Goal: Information Seeking & Learning: Learn about a topic

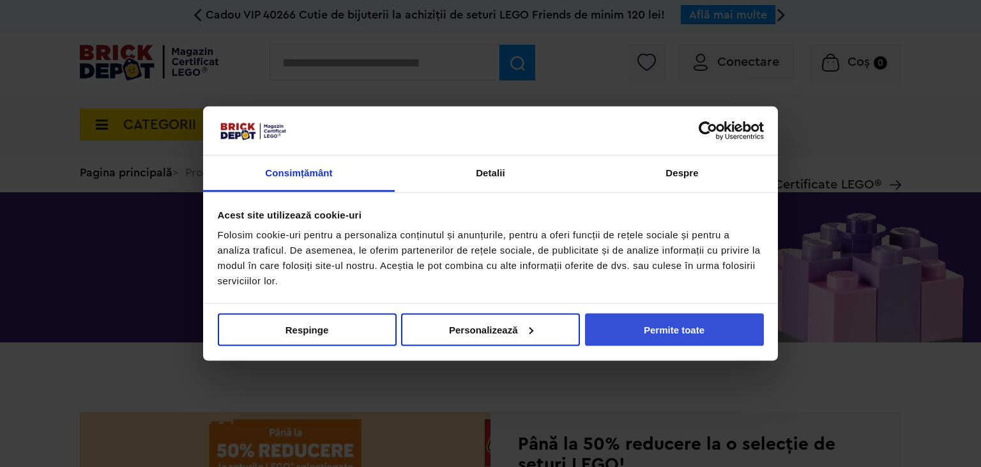
click at [647, 322] on button "Permite toate" at bounding box center [674, 329] width 179 height 33
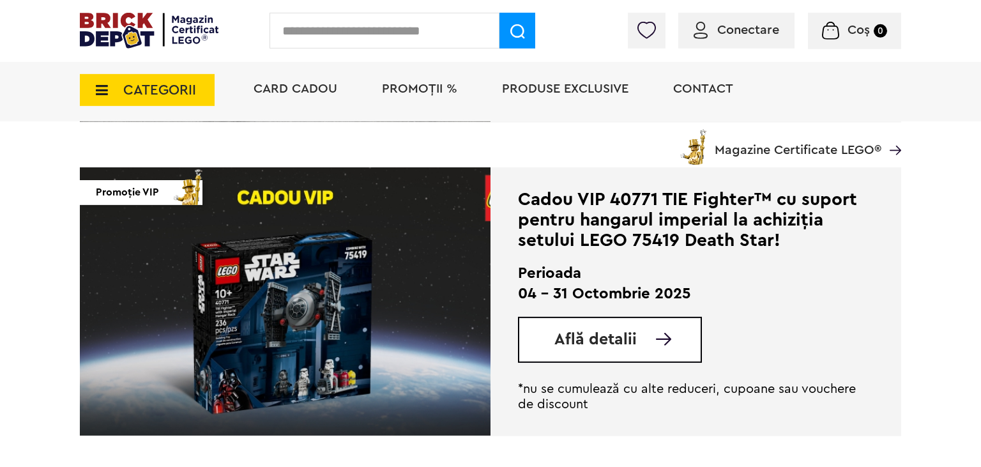
scroll to position [877, 0]
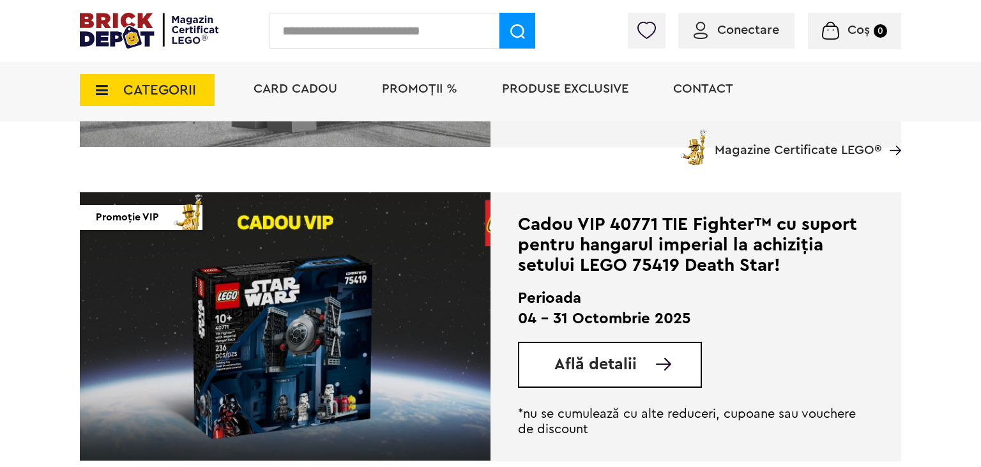
click at [635, 358] on span "Află detalii" at bounding box center [596, 364] width 82 height 16
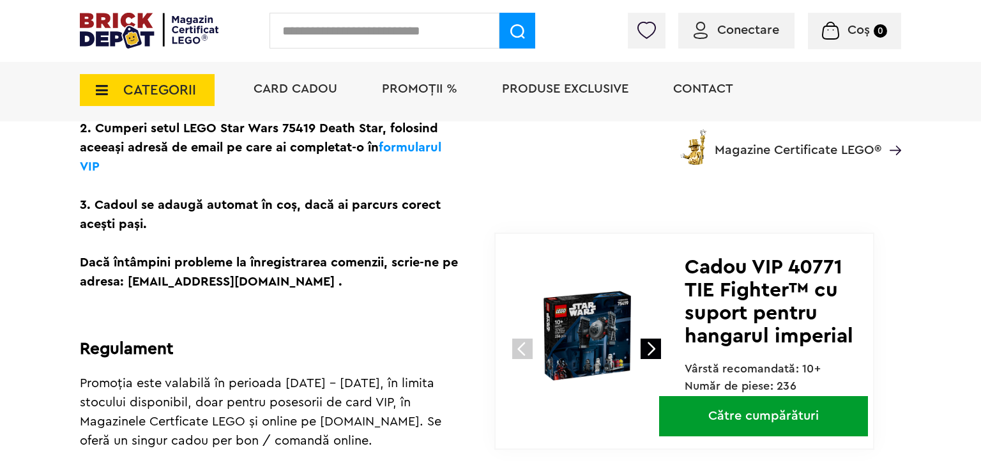
scroll to position [539, 0]
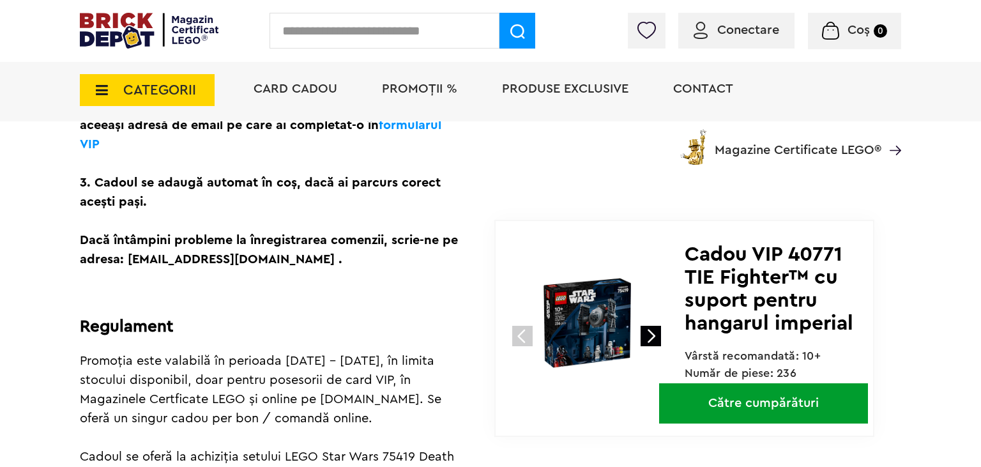
click at [770, 418] on link "Către cumpărături" at bounding box center [763, 403] width 209 height 40
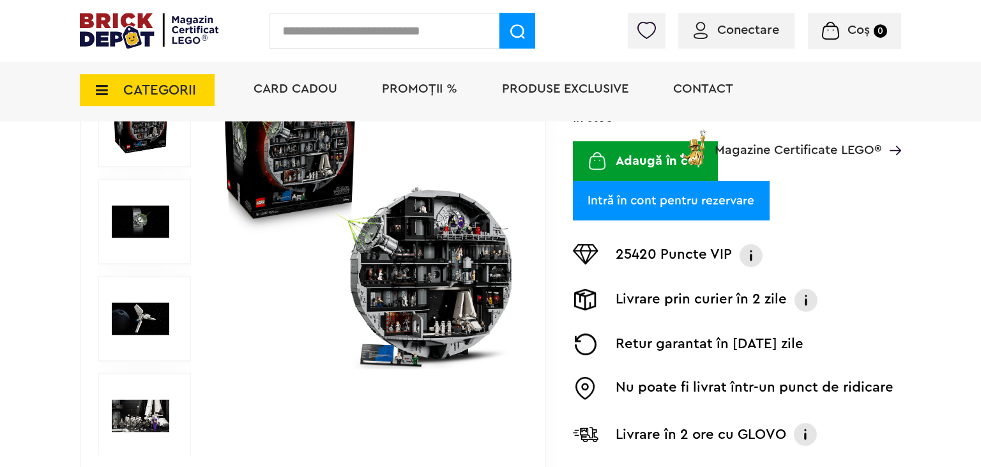
scroll to position [202, 0]
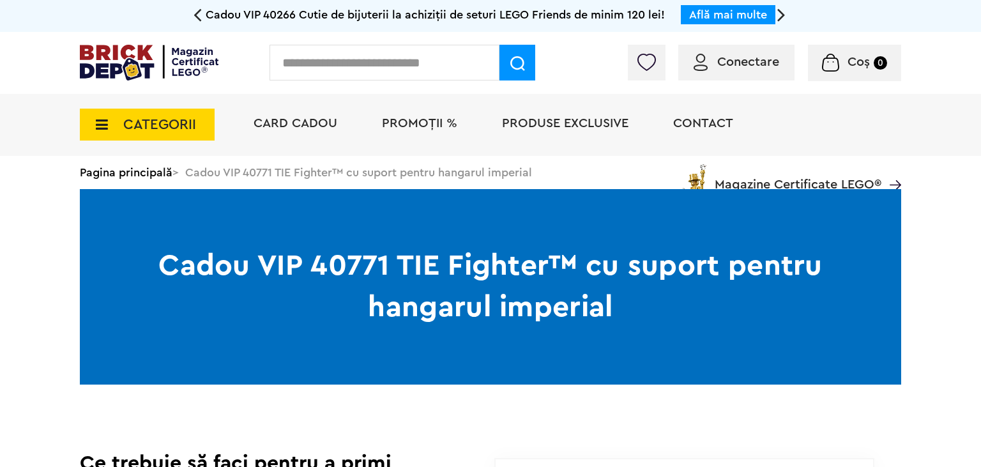
scroll to position [539, 0]
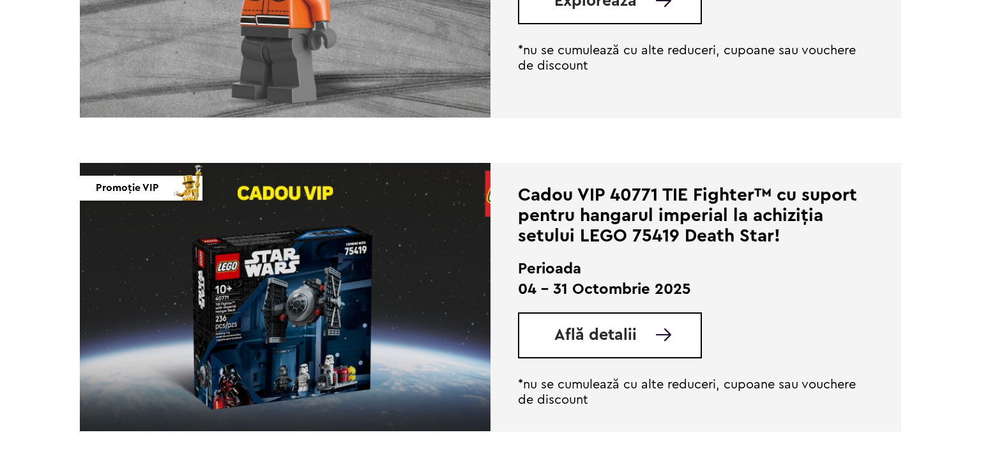
scroll to position [607, 0]
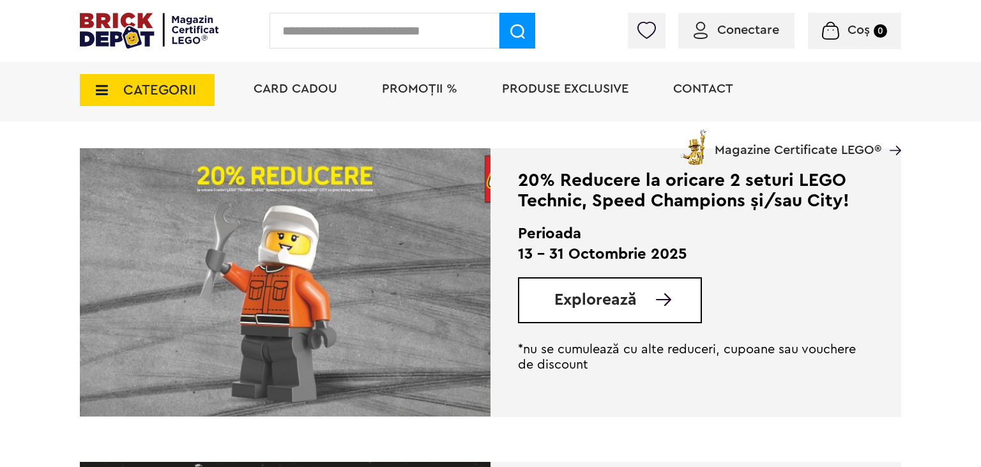
click at [420, 260] on img at bounding box center [285, 282] width 411 height 268
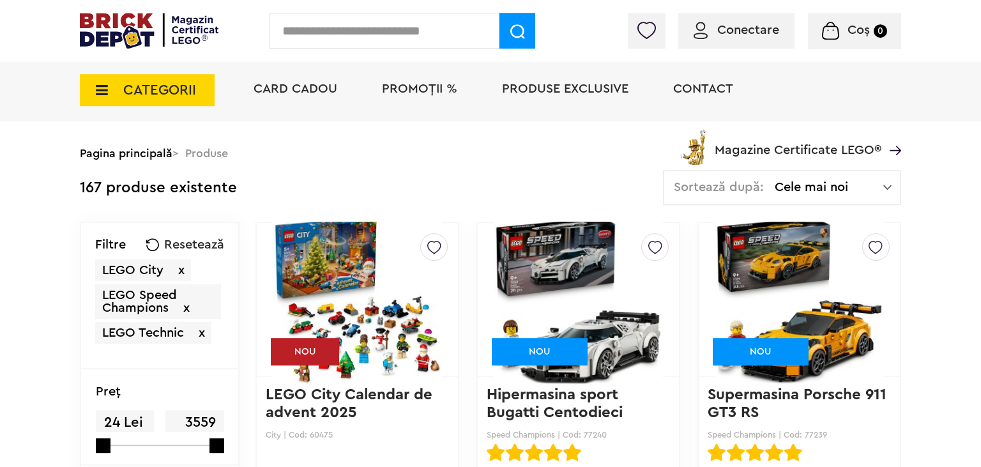
scroll to position [135, 0]
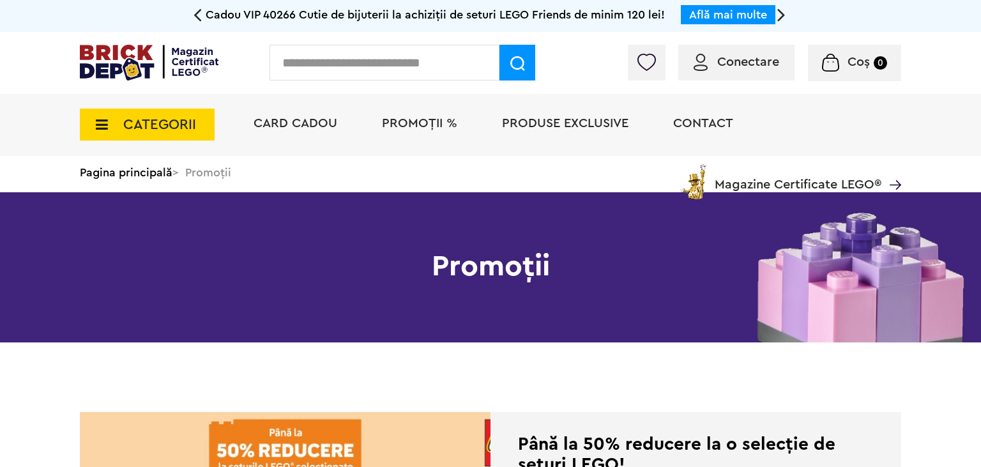
scroll to position [607, 0]
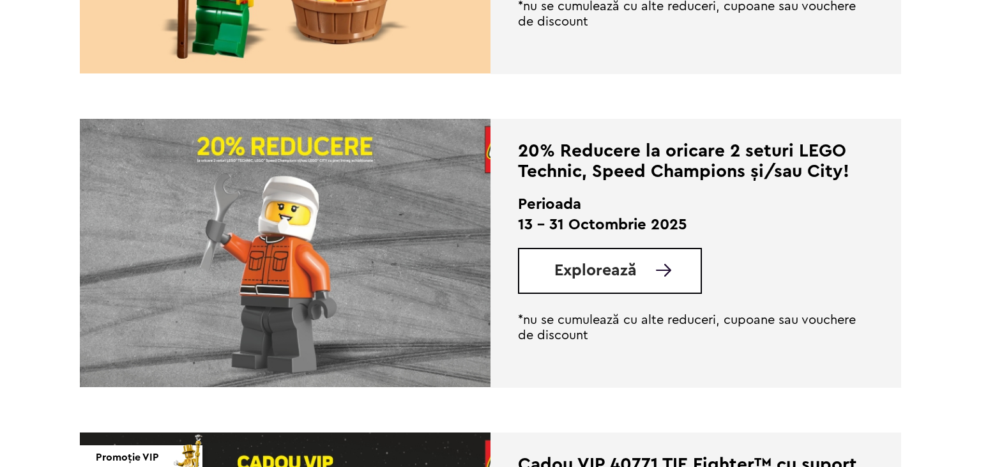
click at [656, 277] on link "Explorează" at bounding box center [628, 271] width 146 height 16
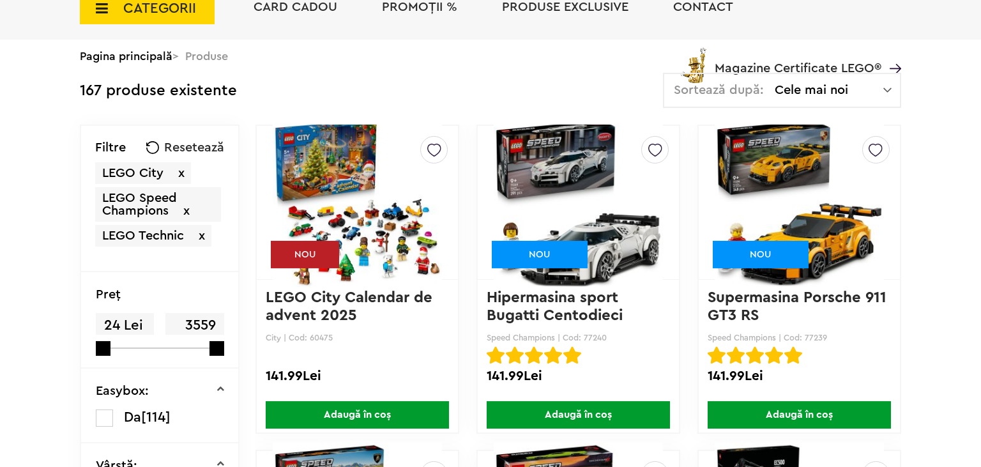
scroll to position [135, 0]
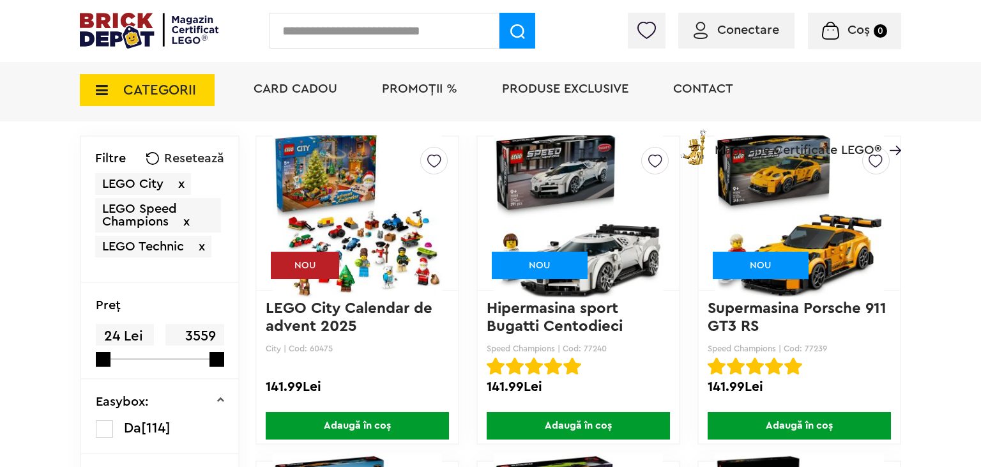
click at [594, 183] on img at bounding box center [578, 213] width 169 height 179
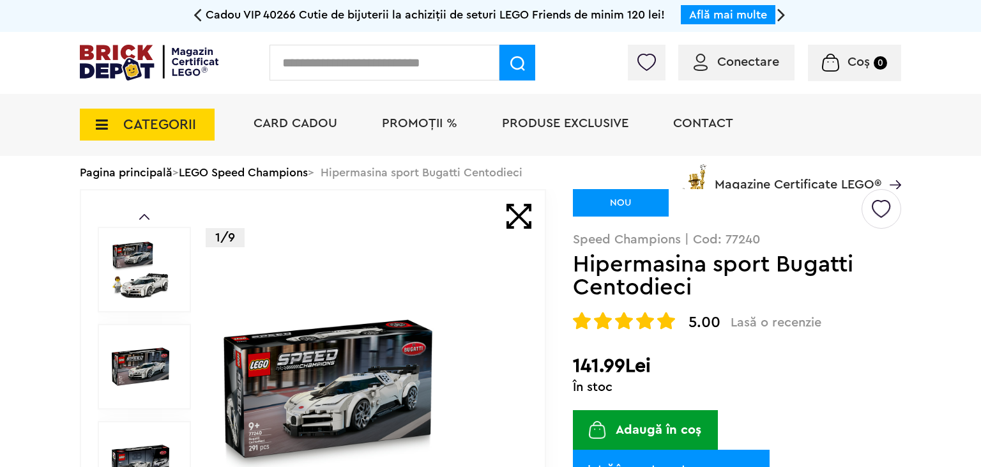
click at [149, 357] on img at bounding box center [140, 366] width 57 height 57
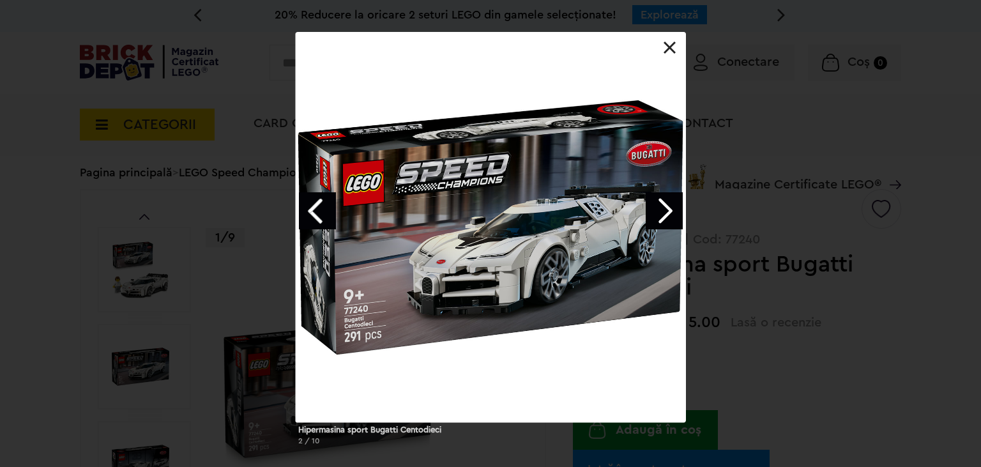
click at [658, 213] on link "Next image" at bounding box center [664, 210] width 37 height 37
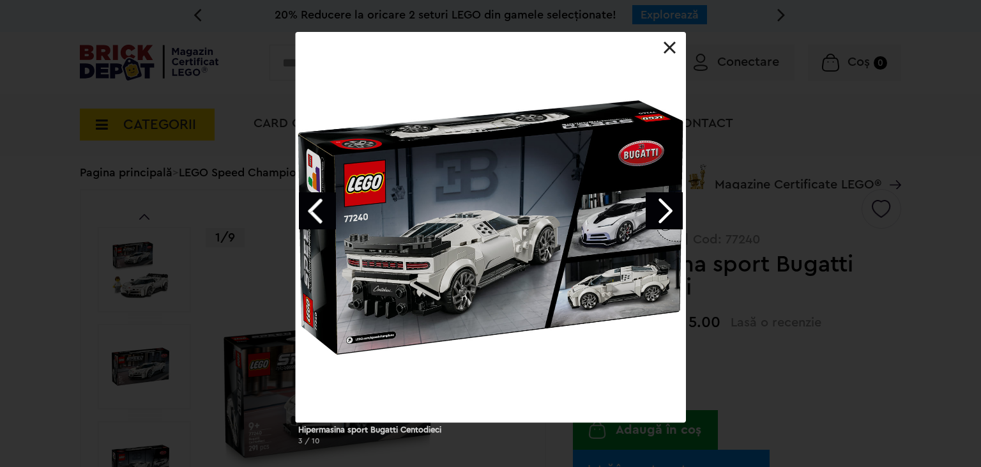
click at [658, 213] on link "Next image" at bounding box center [664, 210] width 37 height 37
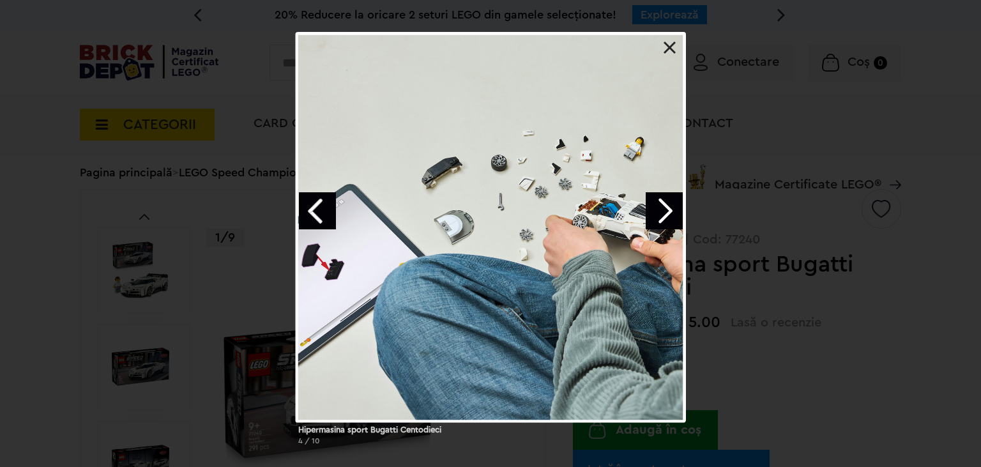
click at [658, 213] on link "Next image" at bounding box center [664, 210] width 37 height 37
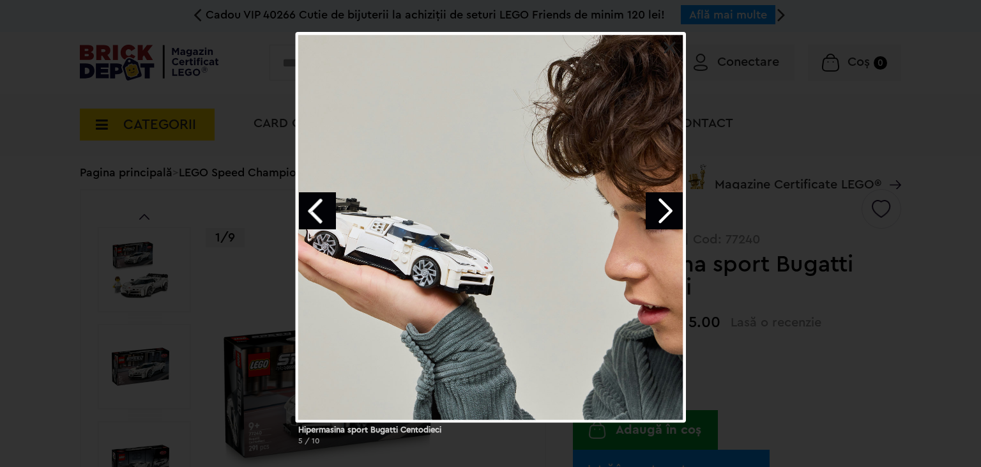
click at [658, 217] on link "Next image" at bounding box center [664, 210] width 37 height 37
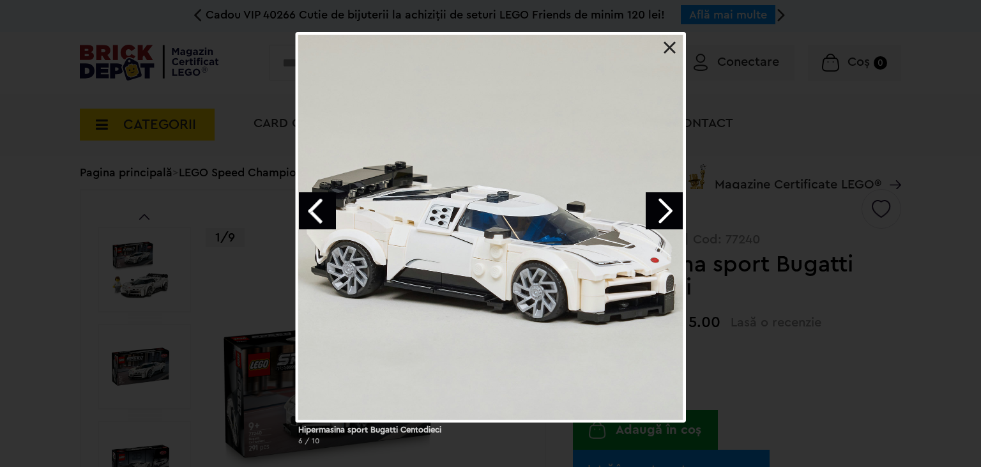
click at [677, 50] on div at bounding box center [491, 227] width 390 height 390
click at [673, 50] on link at bounding box center [670, 48] width 13 height 13
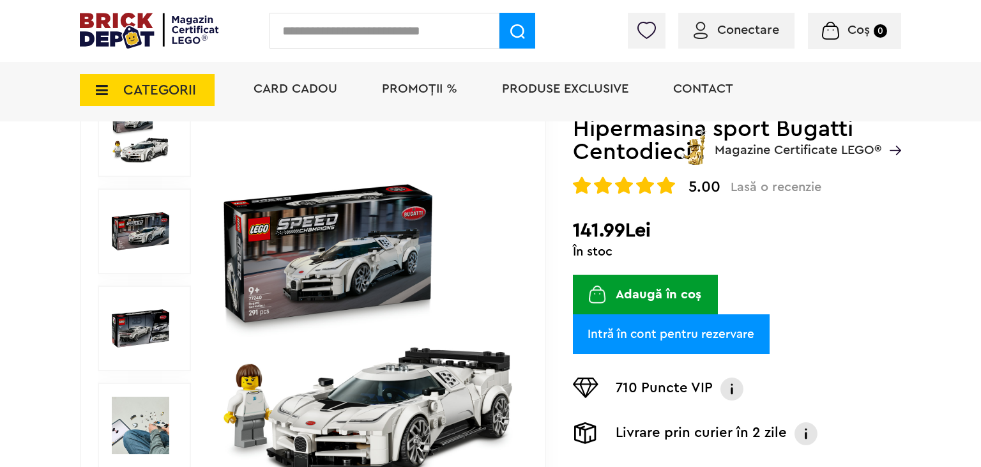
scroll to position [202, 0]
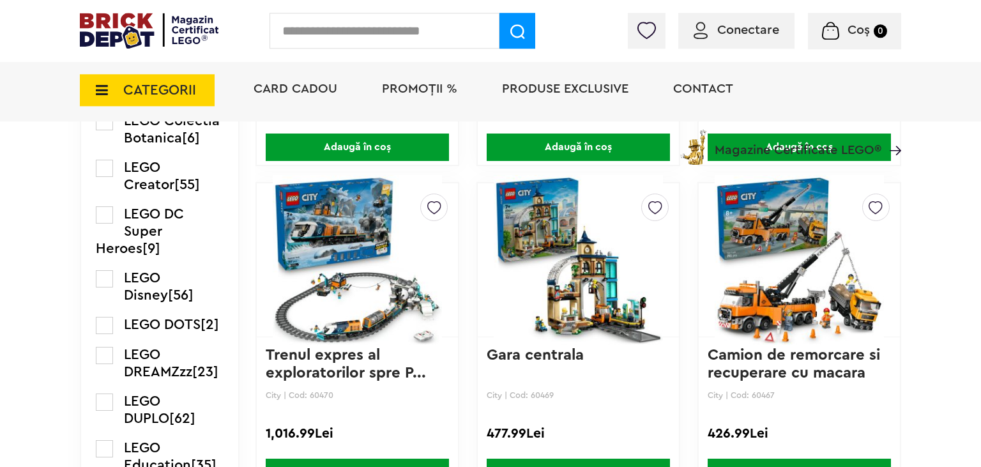
scroll to position [1484, 0]
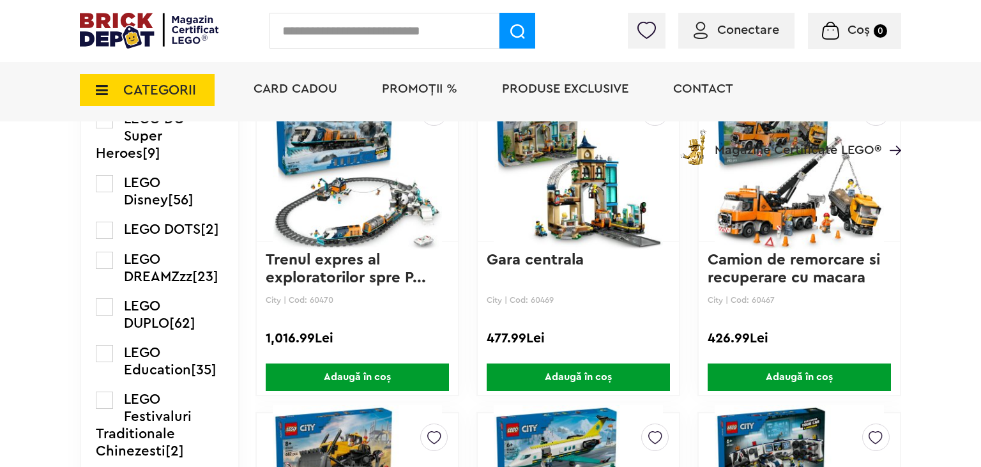
click at [411, 201] on img at bounding box center [357, 164] width 169 height 179
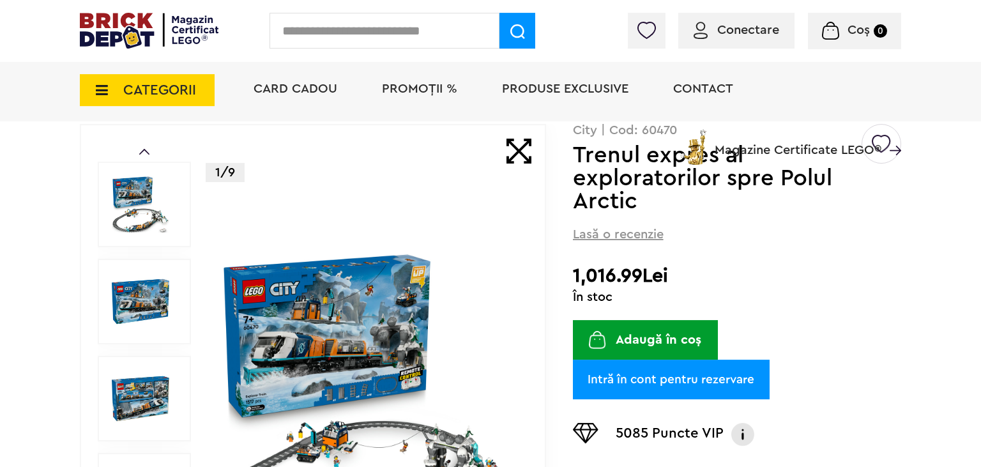
scroll to position [202, 0]
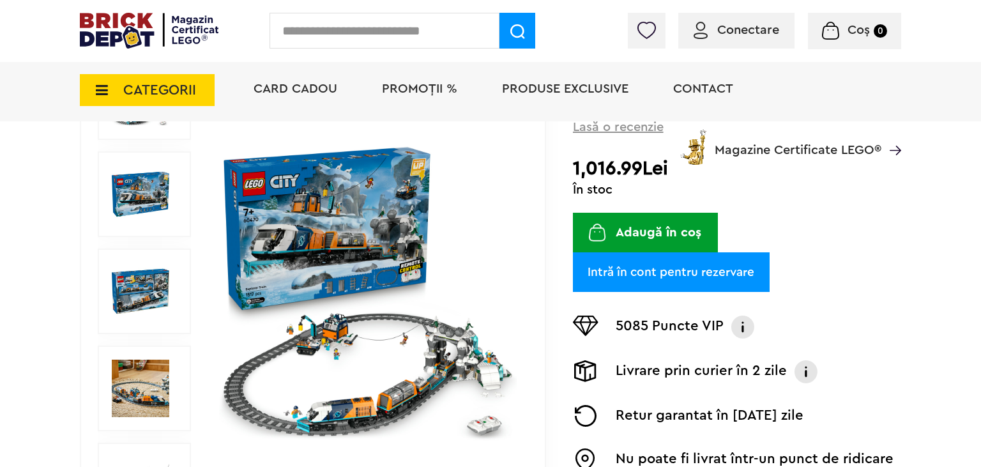
click at [381, 247] on img at bounding box center [368, 291] width 298 height 298
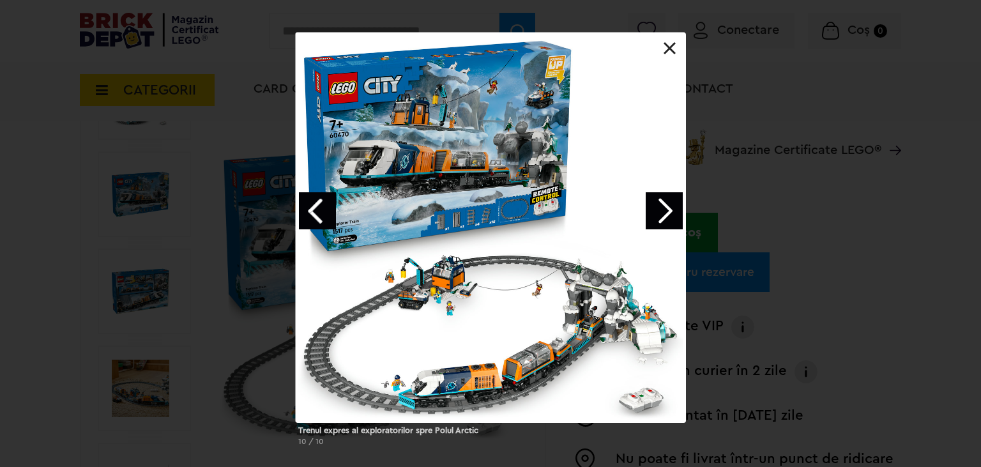
click at [661, 212] on link "Next image" at bounding box center [664, 210] width 37 height 37
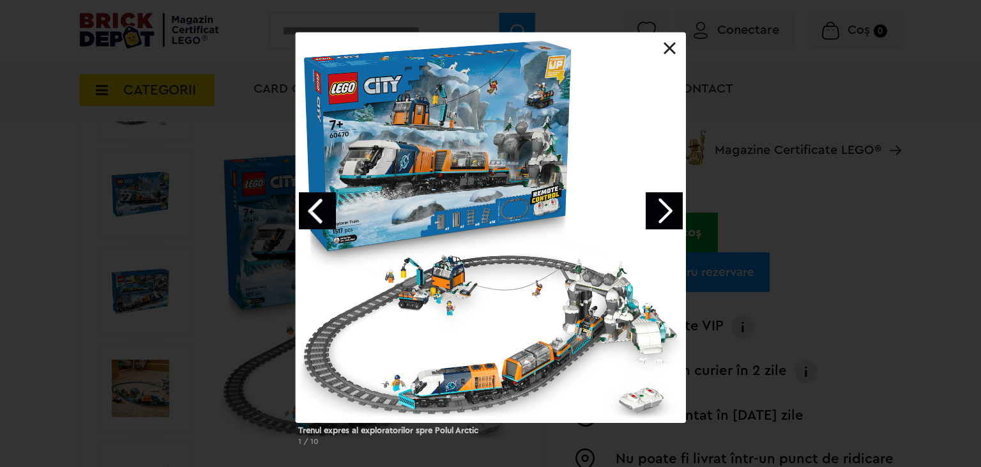
click at [661, 212] on link "Next image" at bounding box center [664, 210] width 37 height 37
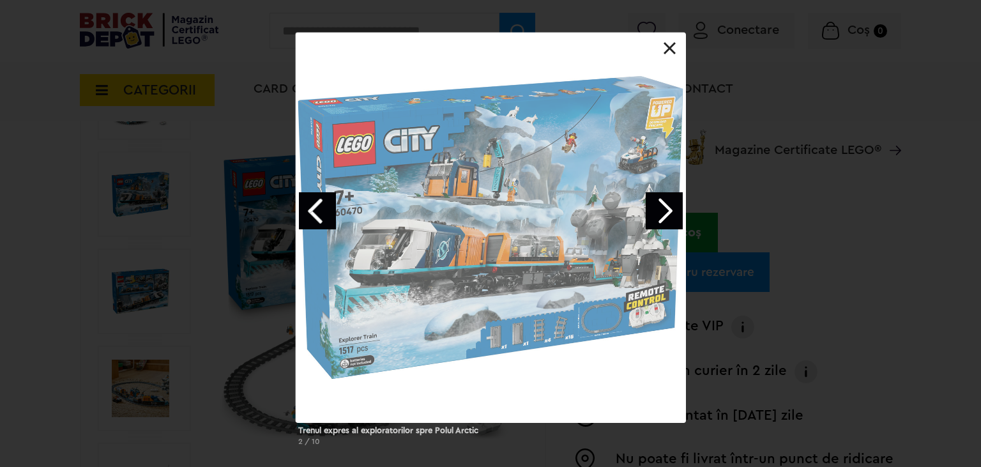
click at [661, 212] on link "Next image" at bounding box center [664, 210] width 37 height 37
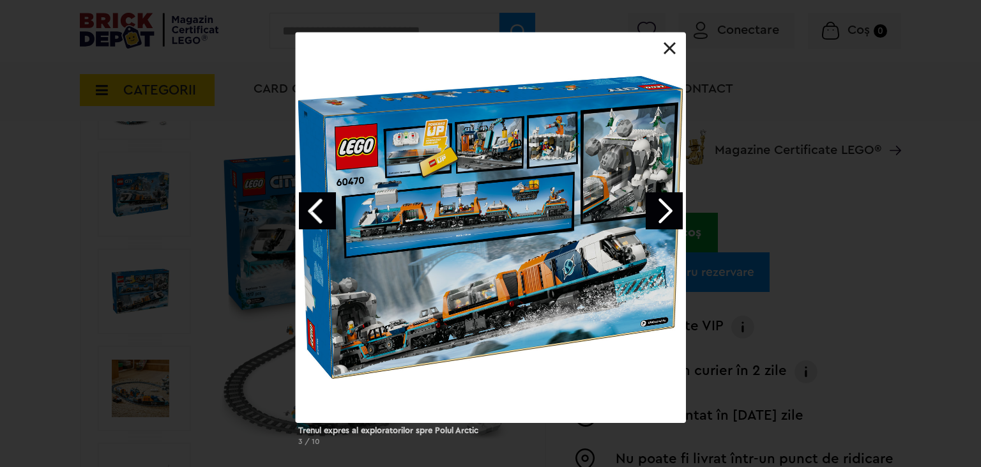
click at [305, 206] on link "Previous image" at bounding box center [317, 210] width 37 height 37
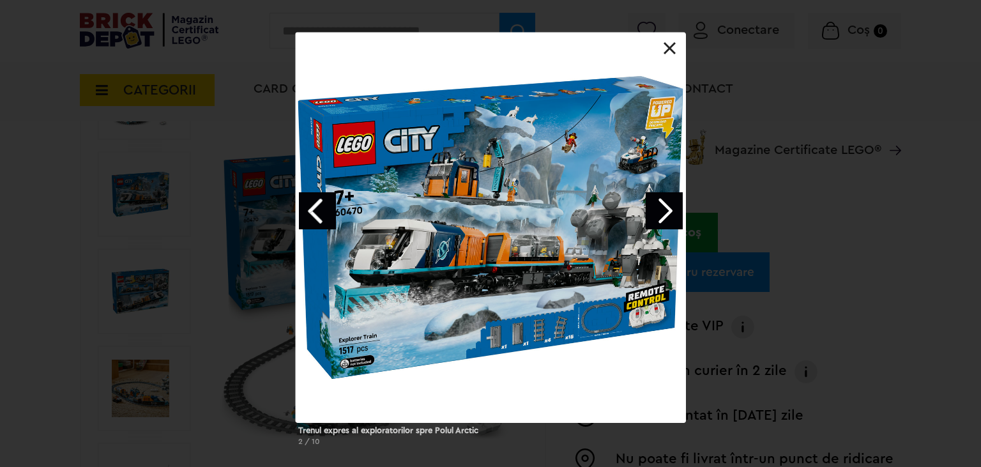
click at [671, 213] on link "Next image" at bounding box center [664, 210] width 37 height 37
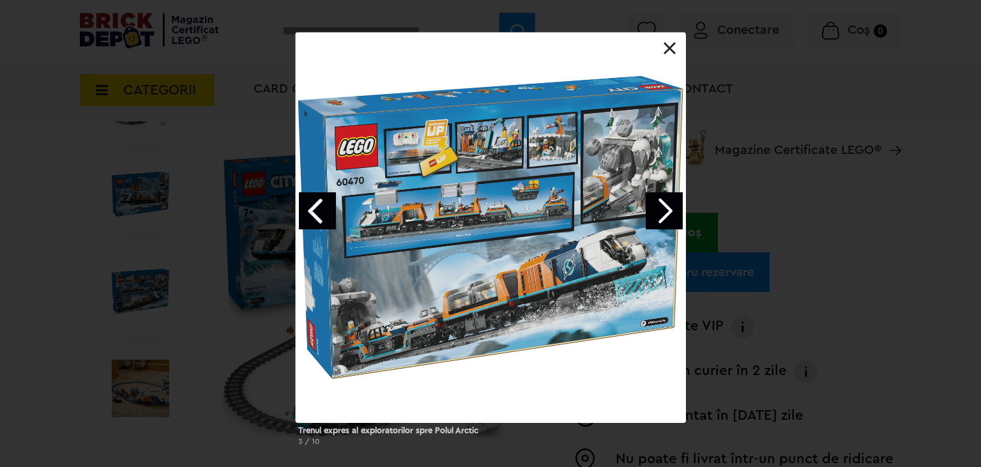
click at [671, 213] on link "Next image" at bounding box center [664, 210] width 37 height 37
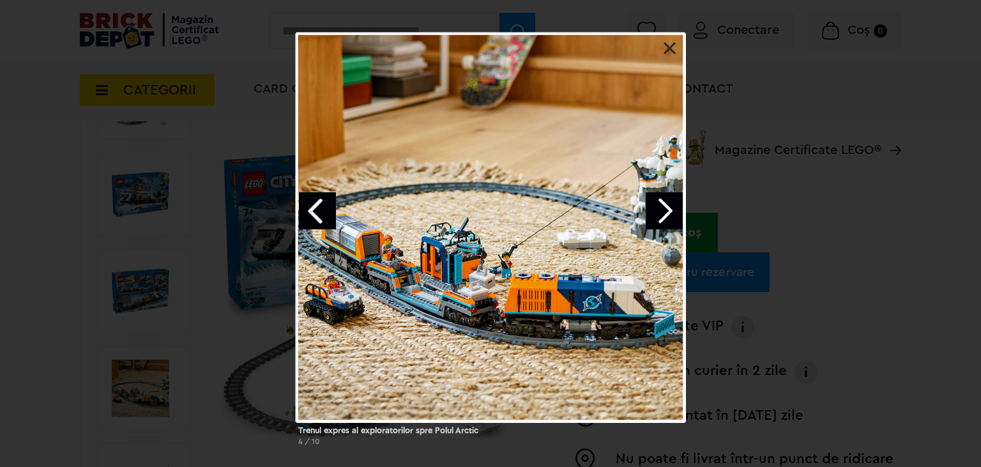
click at [671, 213] on link "Next image" at bounding box center [664, 210] width 37 height 37
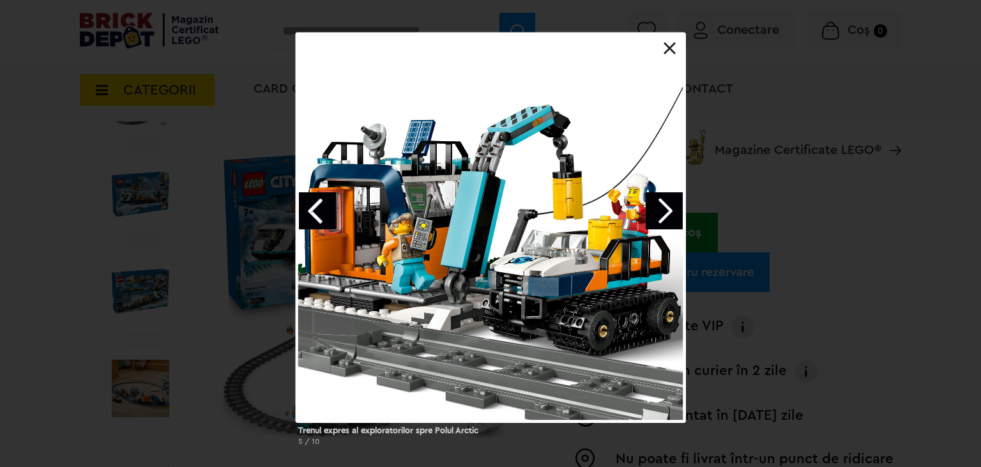
click at [671, 213] on link "Next image" at bounding box center [664, 210] width 37 height 37
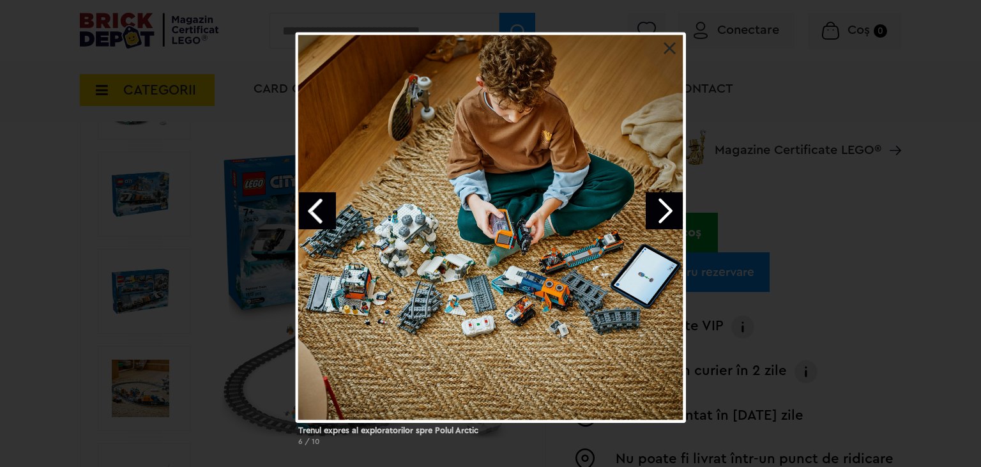
click at [671, 213] on link "Next image" at bounding box center [664, 210] width 37 height 37
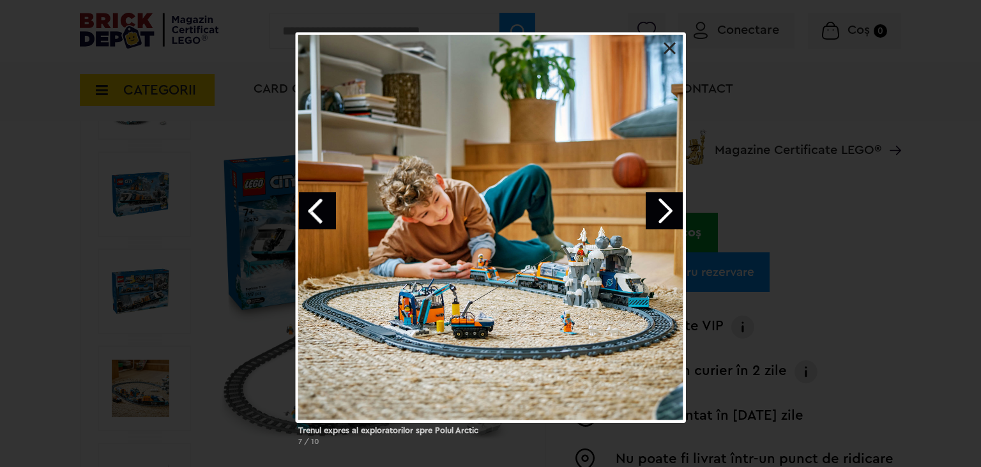
click at [671, 213] on link "Next image" at bounding box center [664, 210] width 37 height 37
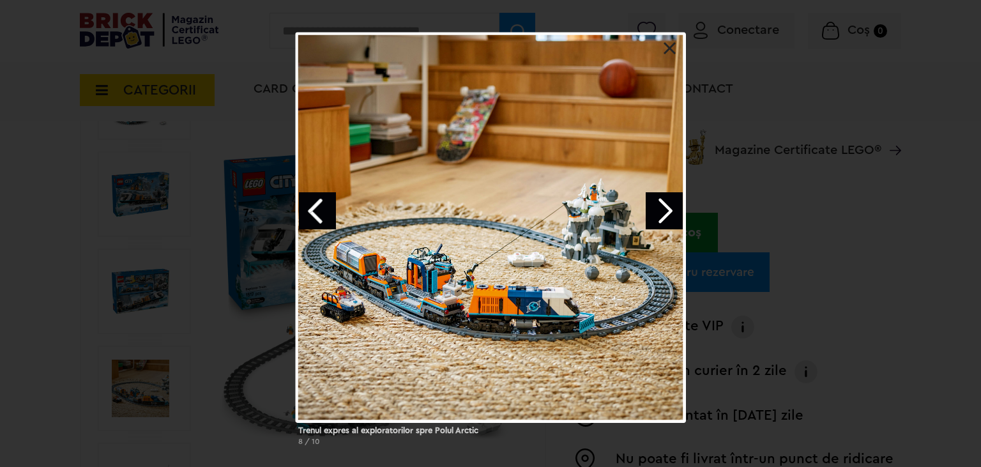
click at [675, 49] on link at bounding box center [670, 48] width 13 height 13
